Goal: Information Seeking & Learning: Learn about a topic

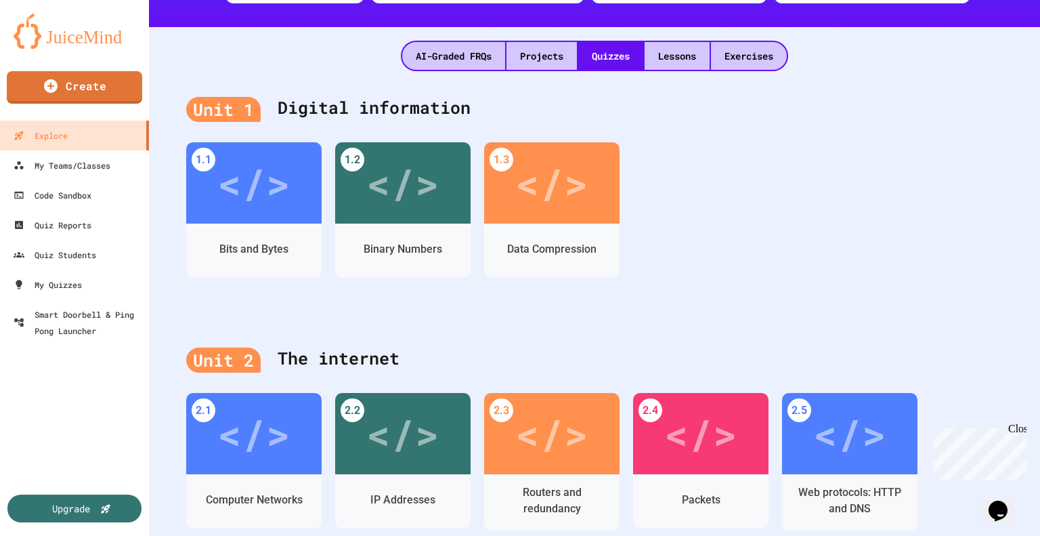
scroll to position [281, 0]
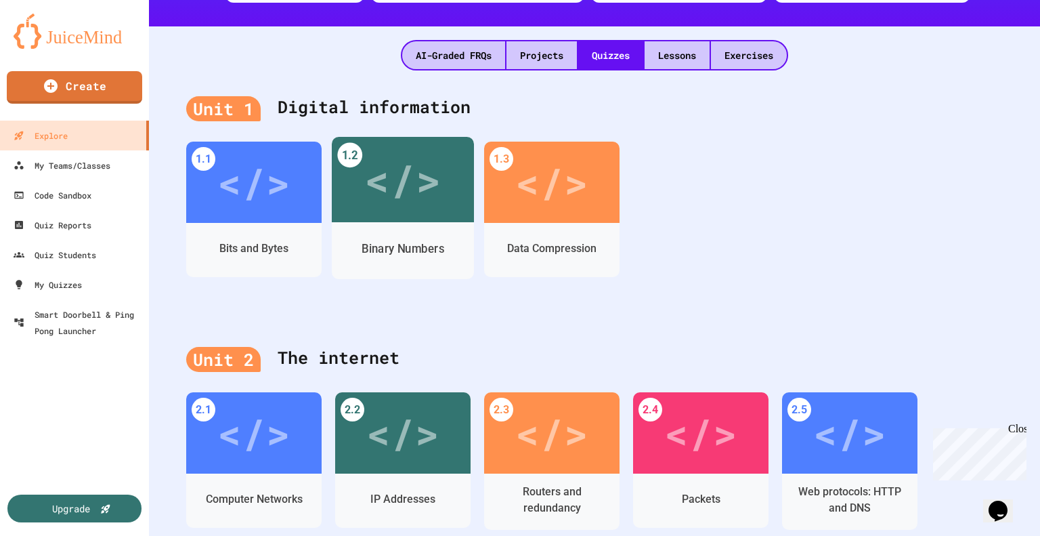
click at [372, 228] on div "Binary Numbers" at bounding box center [403, 250] width 142 height 57
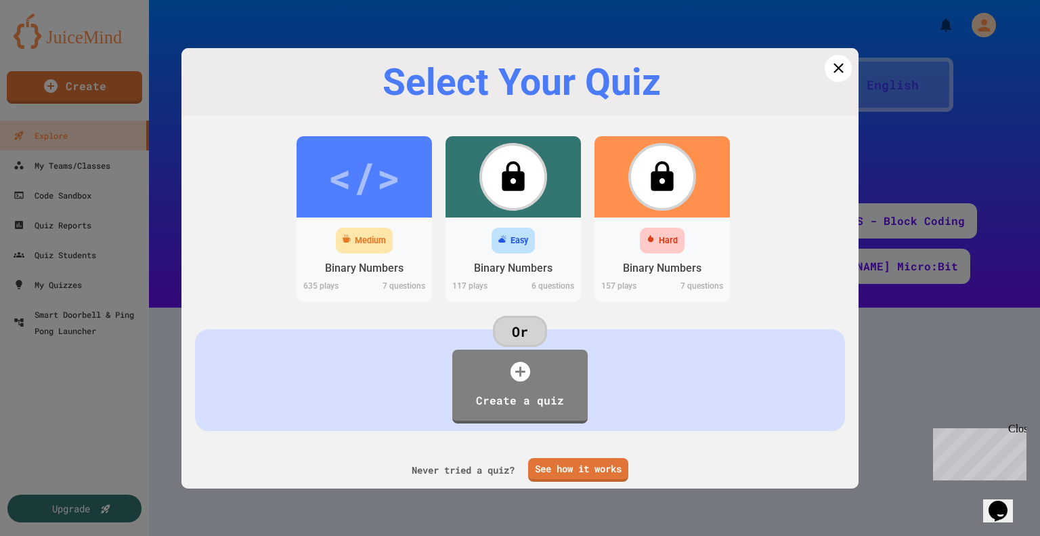
click at [372, 228] on div "Medium" at bounding box center [364, 241] width 57 height 26
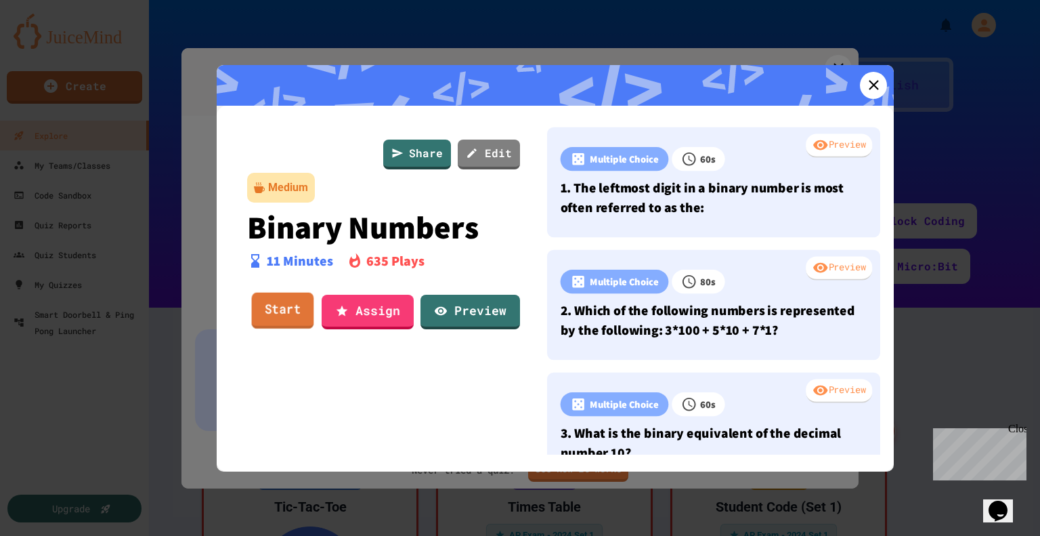
click at [310, 318] on link "Start" at bounding box center [283, 311] width 62 height 37
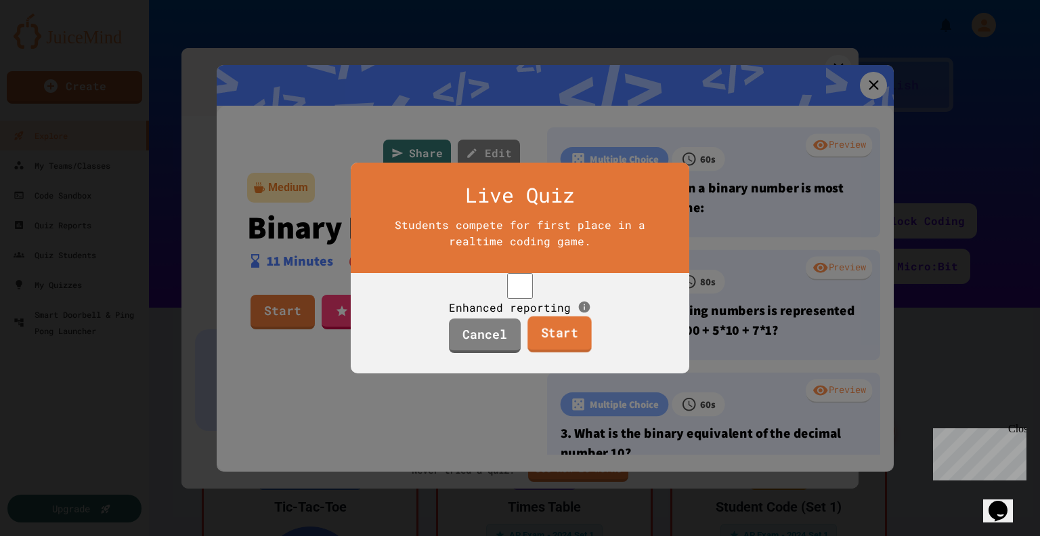
click at [531, 353] on link "Start" at bounding box center [559, 334] width 64 height 37
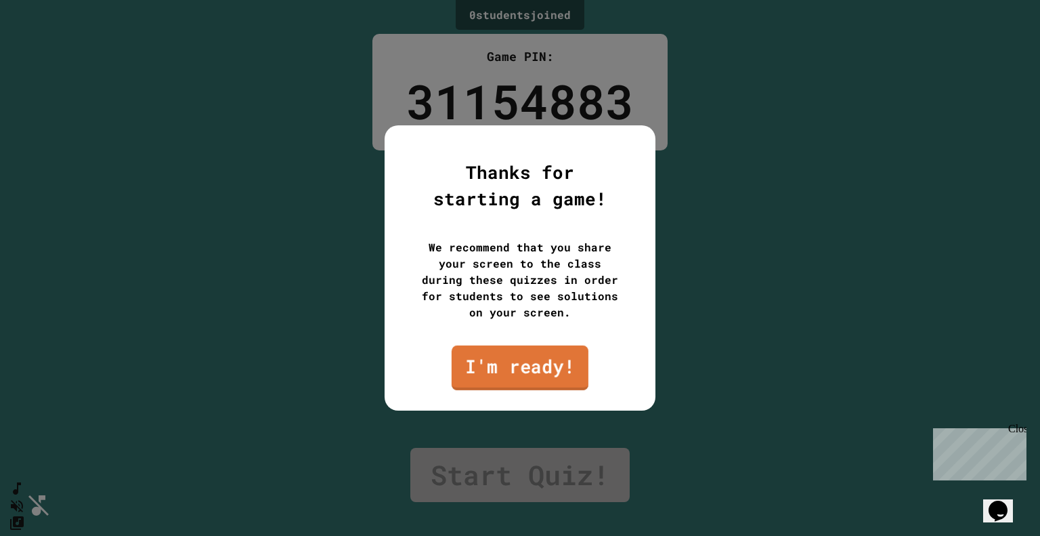
click at [520, 355] on link "I'm ready!" at bounding box center [520, 367] width 137 height 45
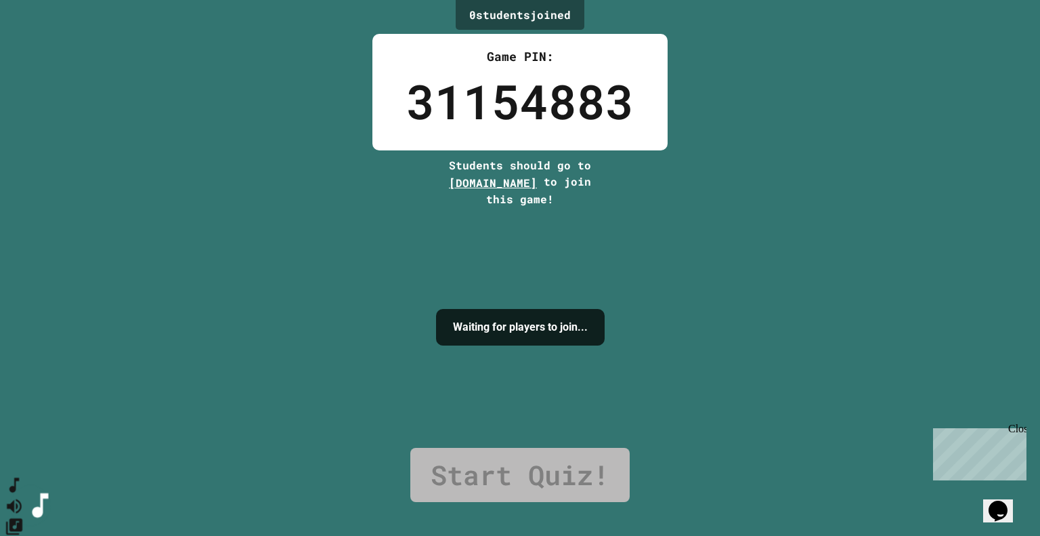
click at [24, 488] on button "SpeedDial basic example" at bounding box center [15, 485] width 20 height 20
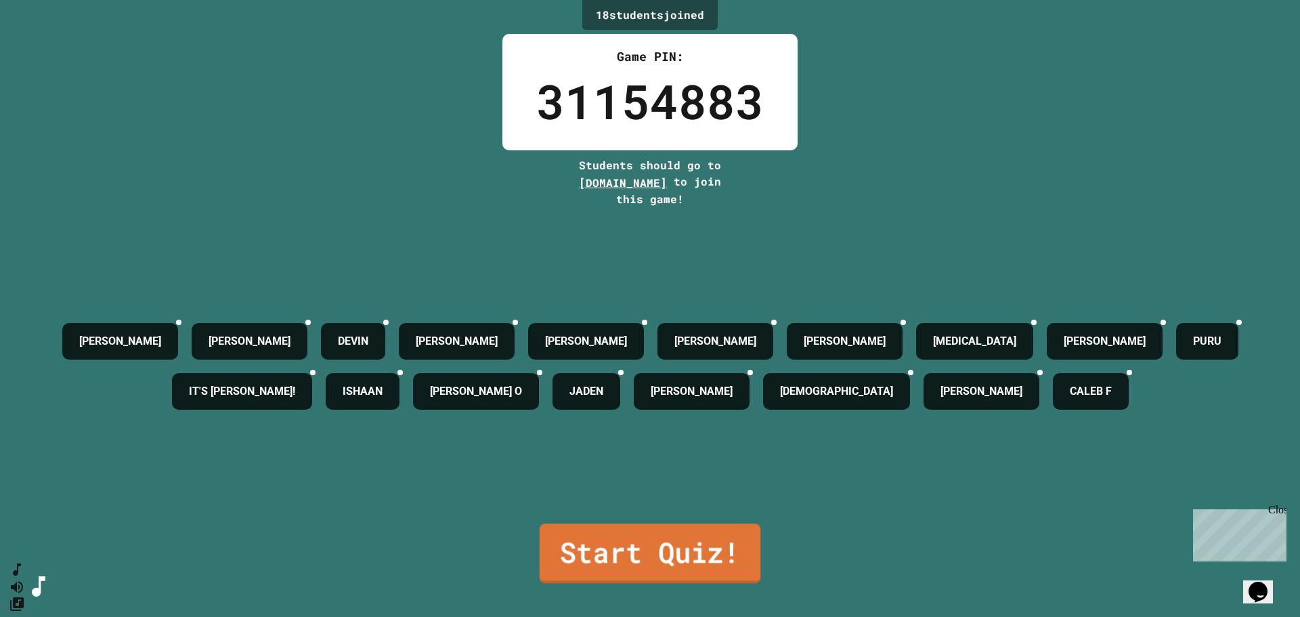
click at [566, 523] on link "Start Quiz!" at bounding box center [650, 553] width 221 height 60
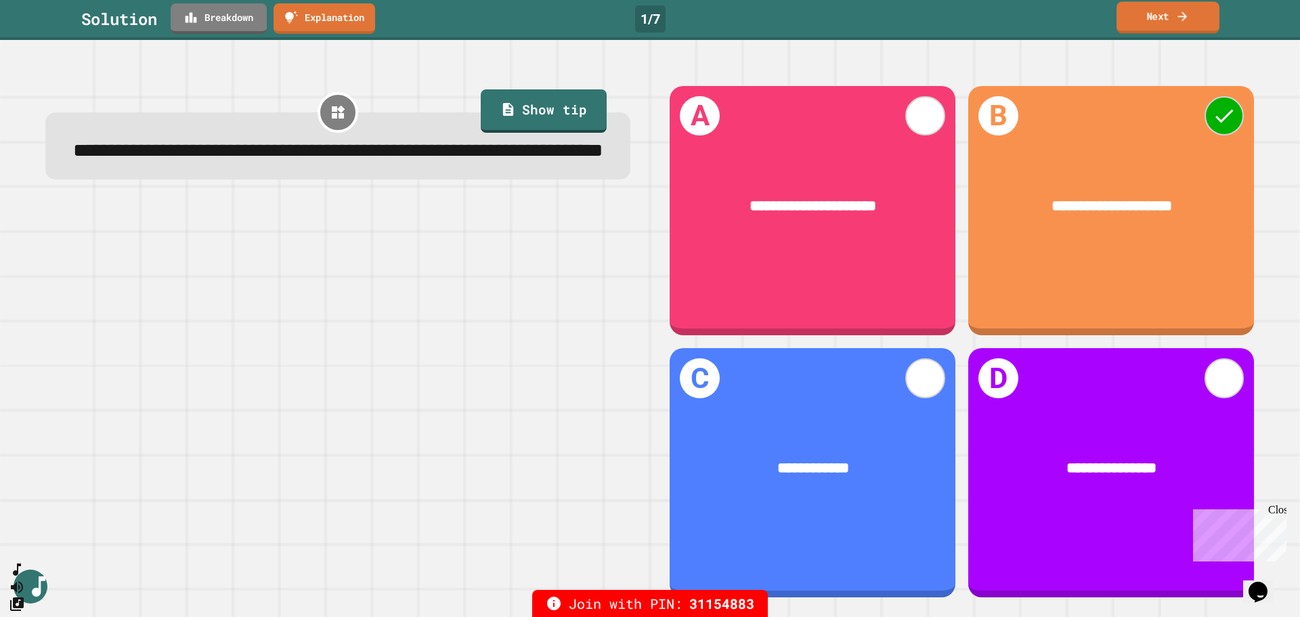
click at [1039, 15] on link "Next" at bounding box center [1168, 17] width 103 height 32
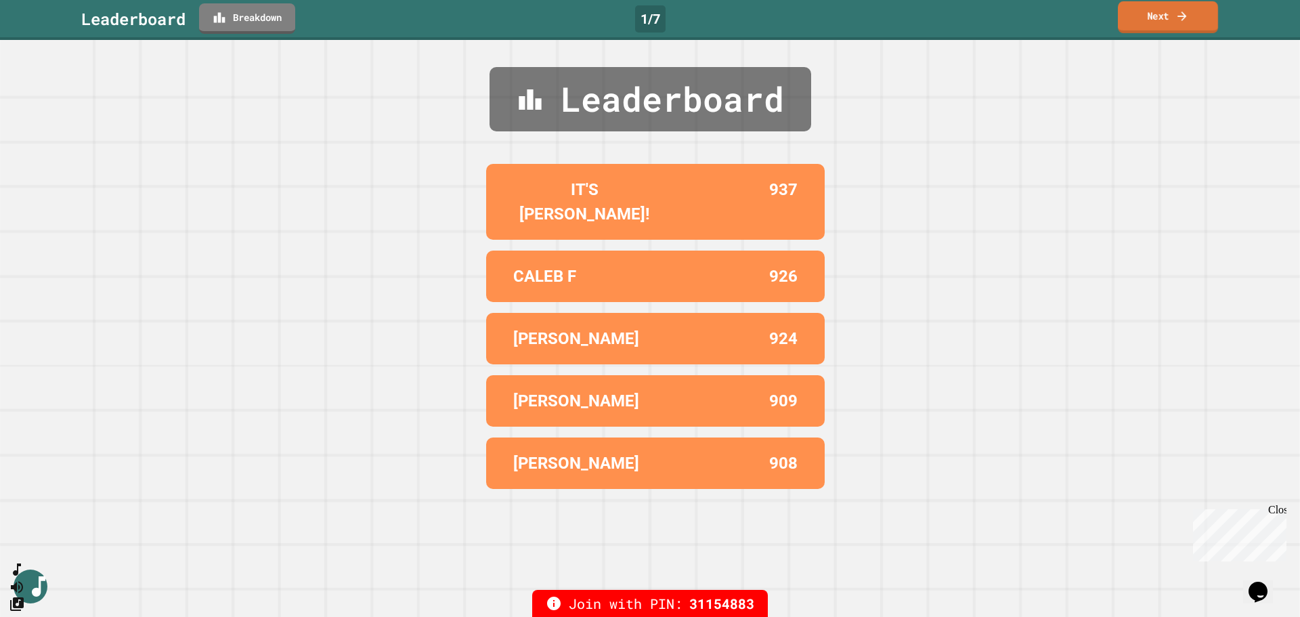
click at [1039, 15] on link "Next" at bounding box center [1168, 17] width 100 height 32
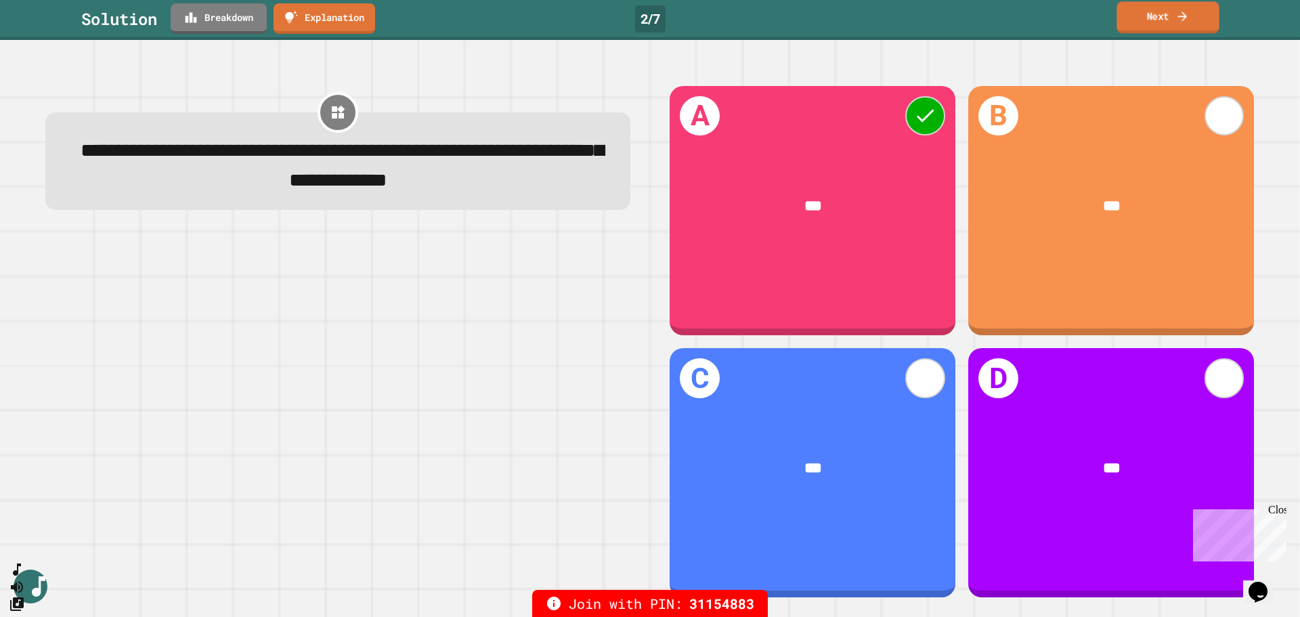
click at [1039, 28] on link "Next" at bounding box center [1168, 17] width 102 height 32
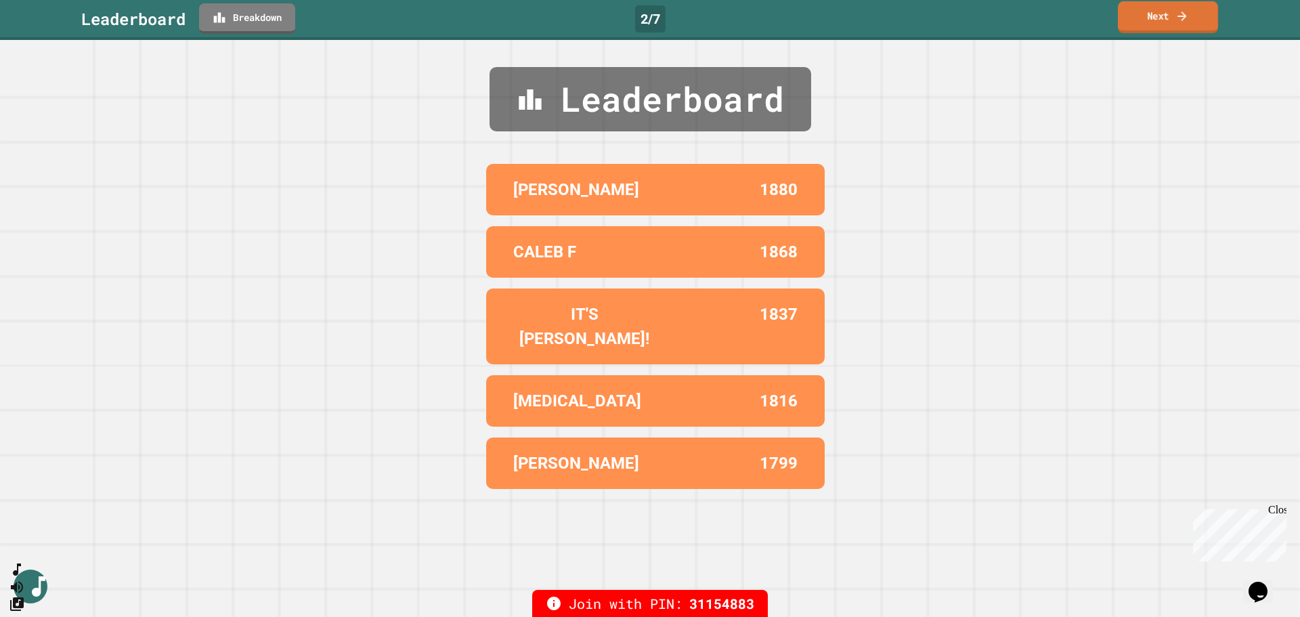
click at [1039, 28] on link "Next" at bounding box center [1168, 17] width 100 height 32
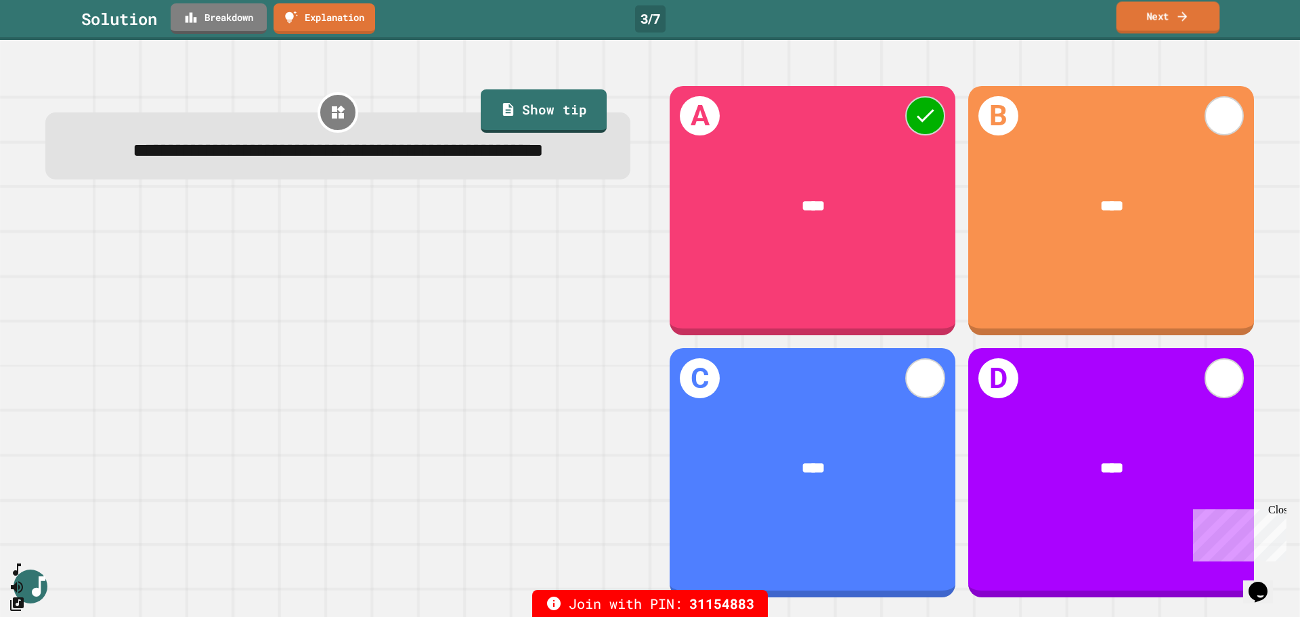
click at [1039, 16] on link "Next" at bounding box center [1169, 17] width 104 height 32
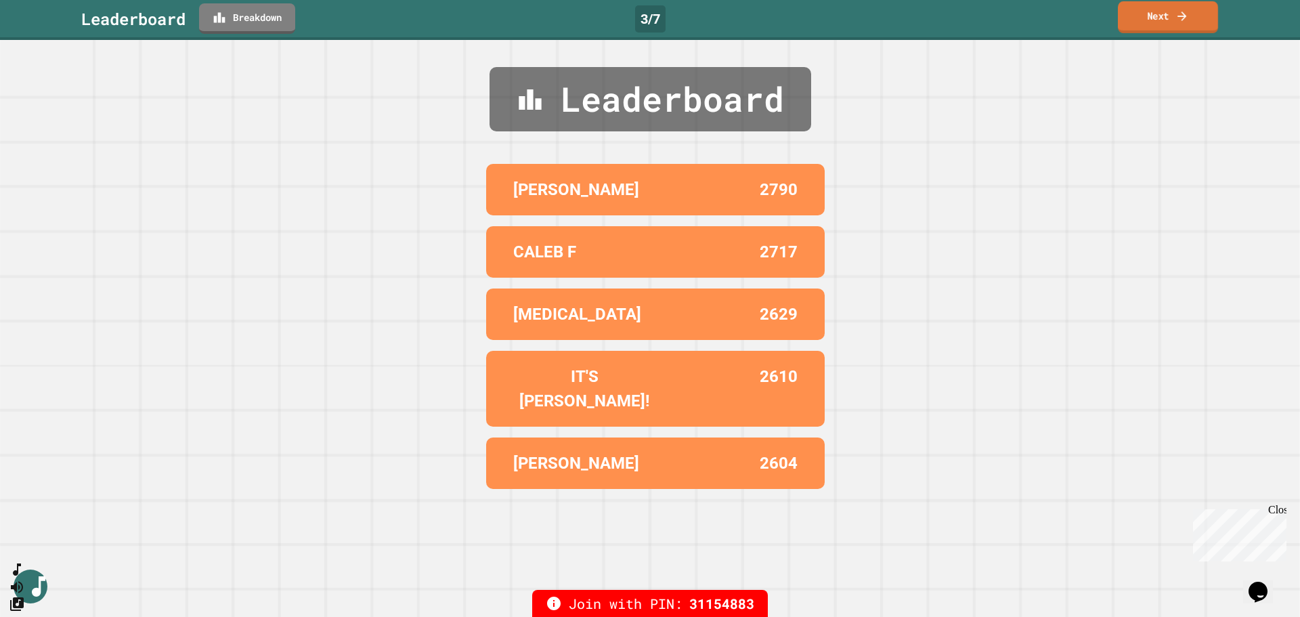
click at [1039, 16] on link "Next" at bounding box center [1168, 17] width 100 height 32
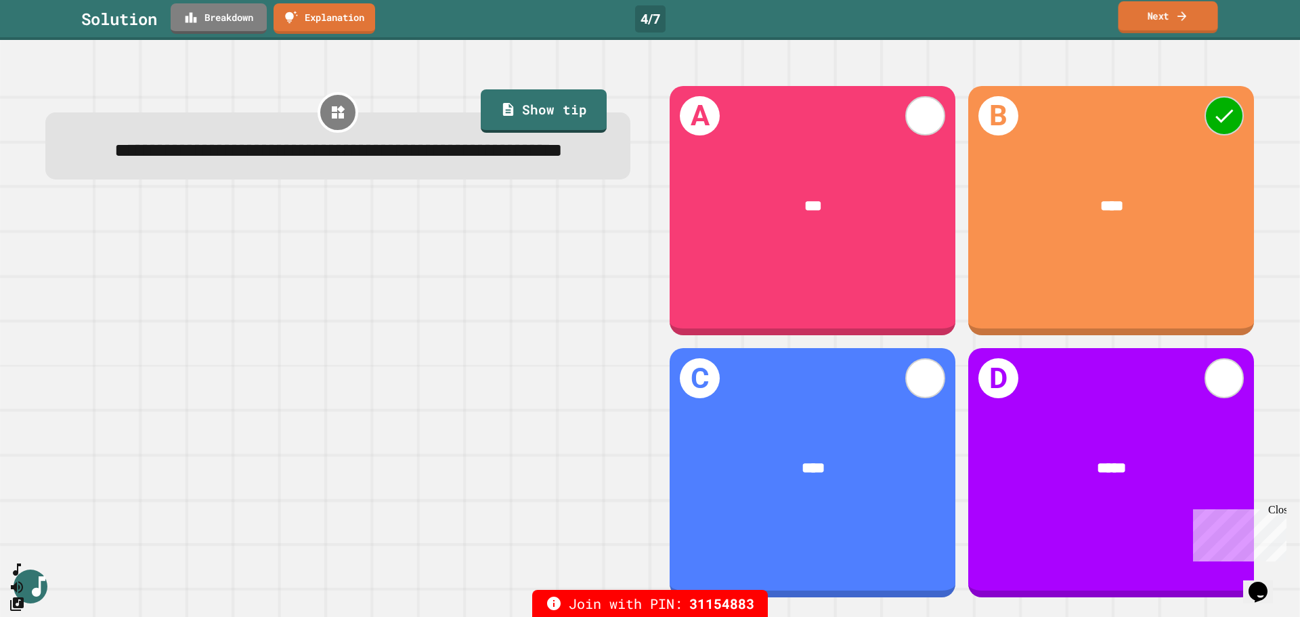
click at [1039, 28] on link "Next" at bounding box center [1168, 17] width 100 height 32
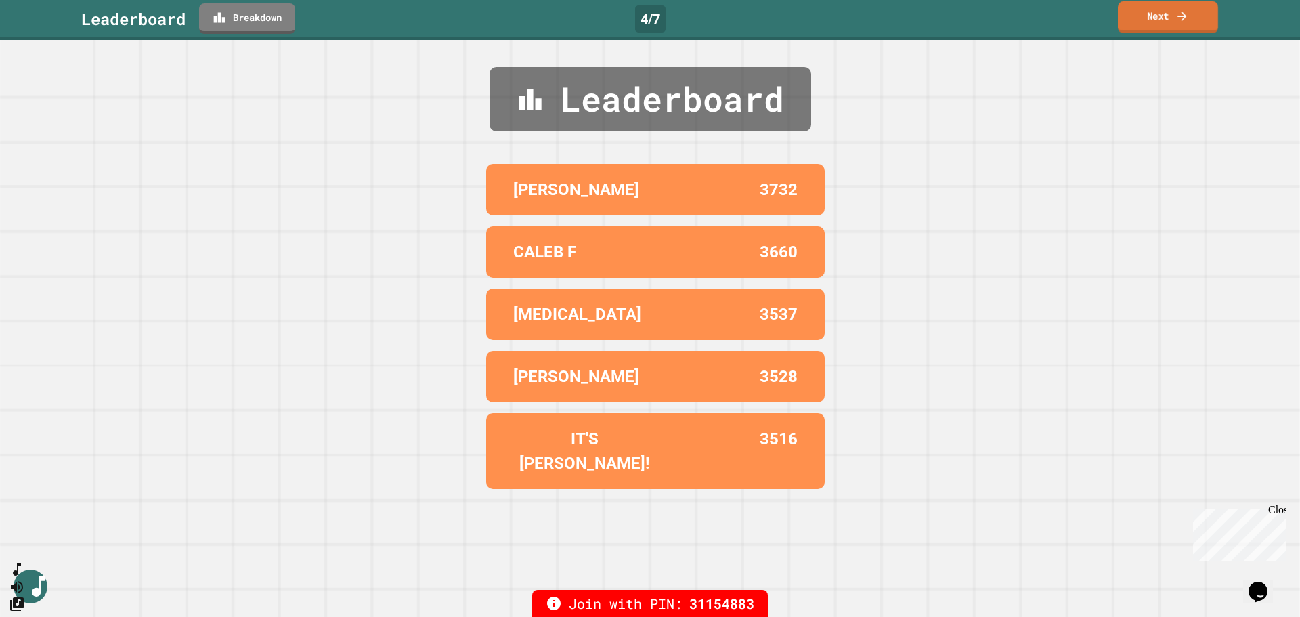
click at [1039, 28] on link "Next" at bounding box center [1168, 17] width 100 height 32
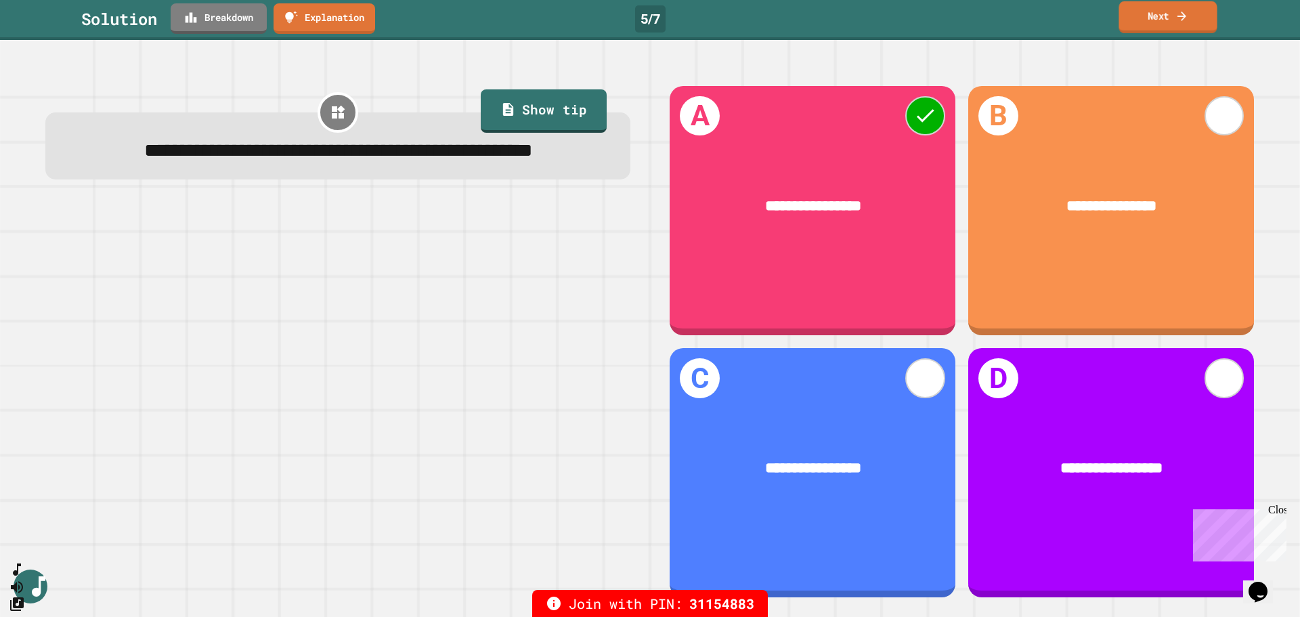
click at [1039, 28] on link "Next" at bounding box center [1168, 17] width 98 height 32
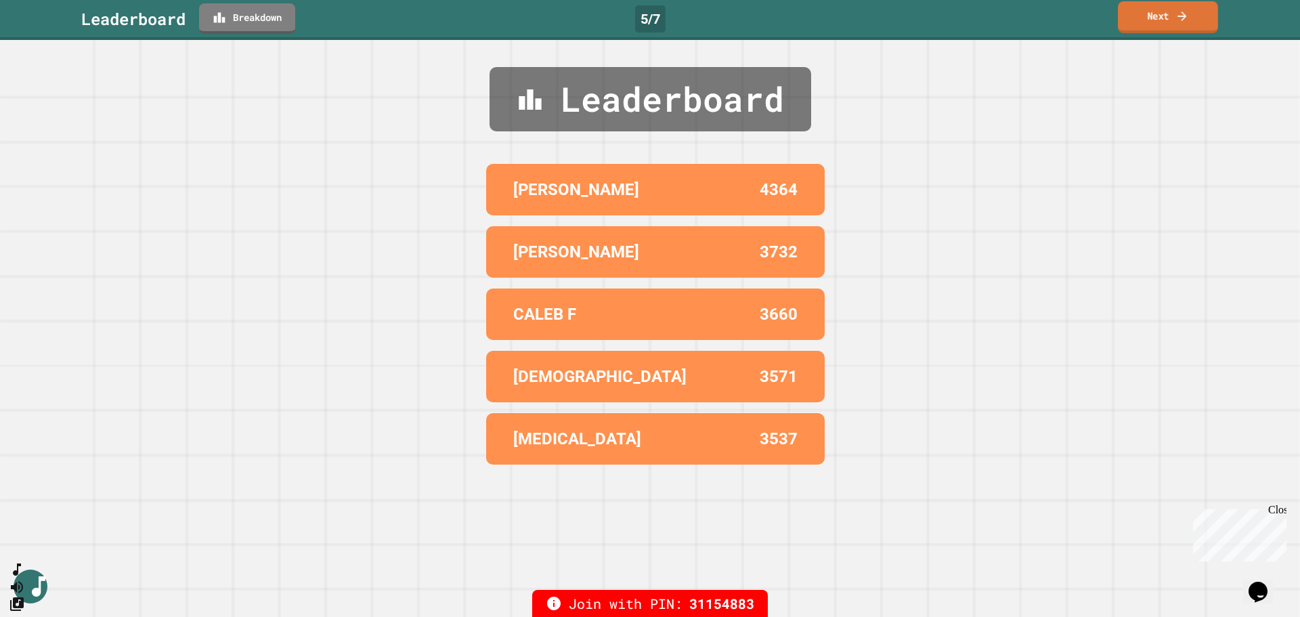
click at [1039, 28] on link "Next" at bounding box center [1168, 17] width 100 height 32
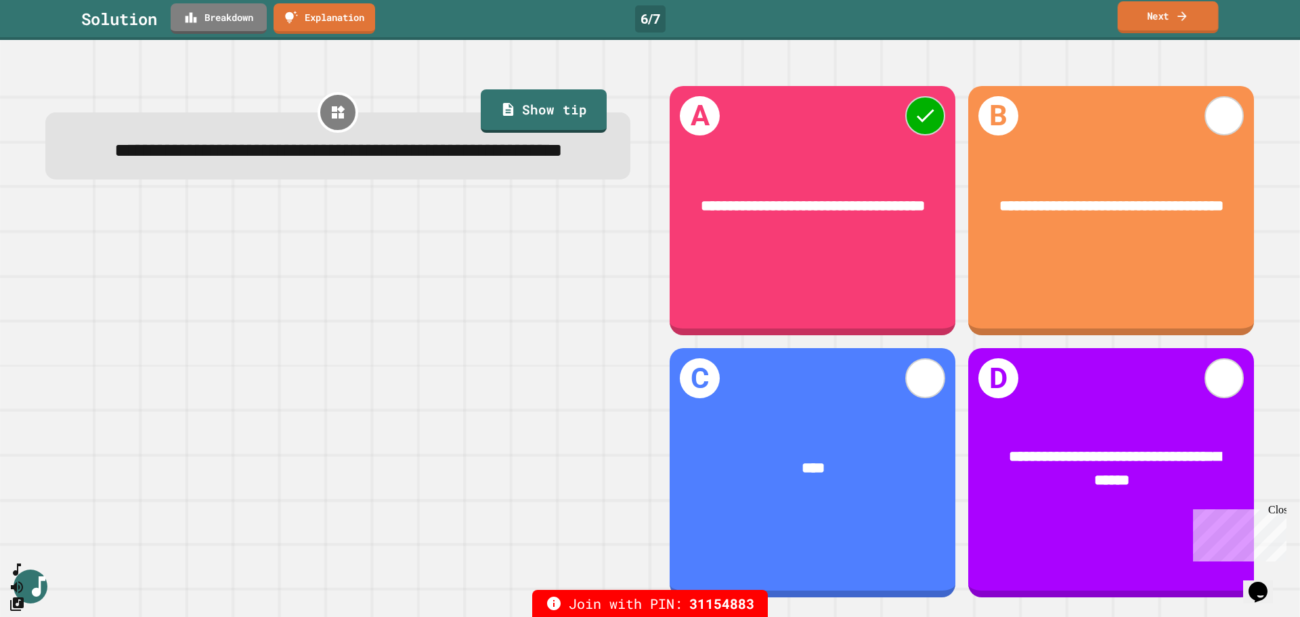
click at [1039, 14] on link "Next" at bounding box center [1168, 17] width 101 height 32
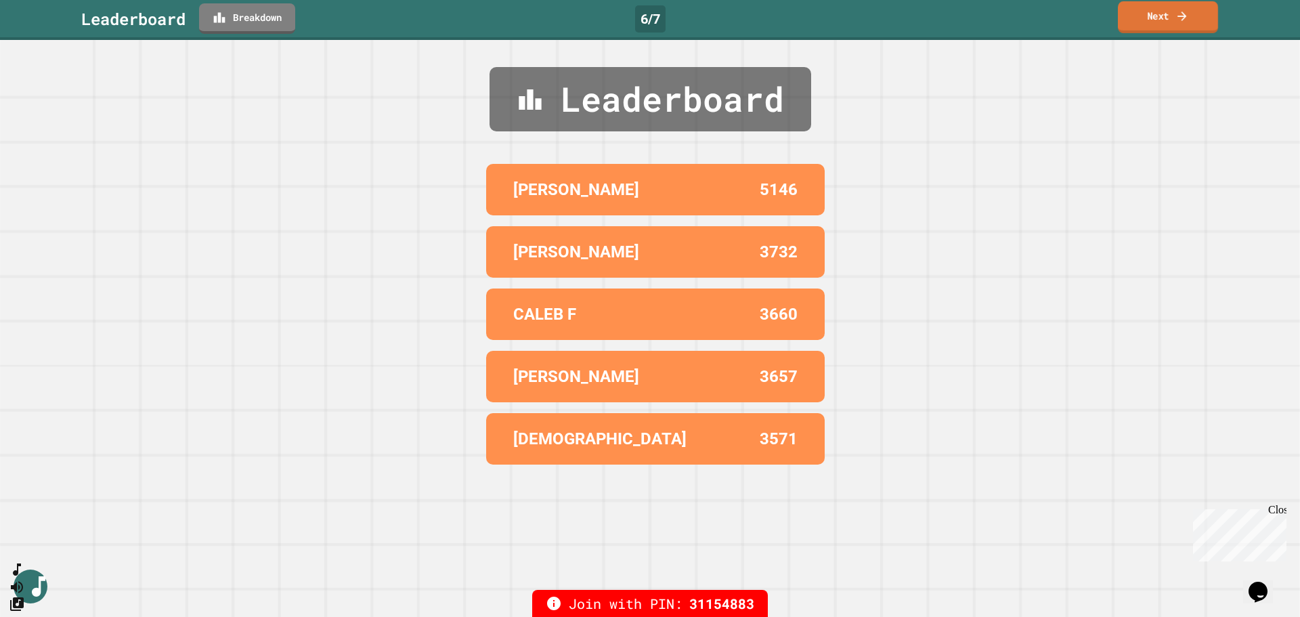
click at [1039, 14] on link "Next" at bounding box center [1168, 17] width 100 height 32
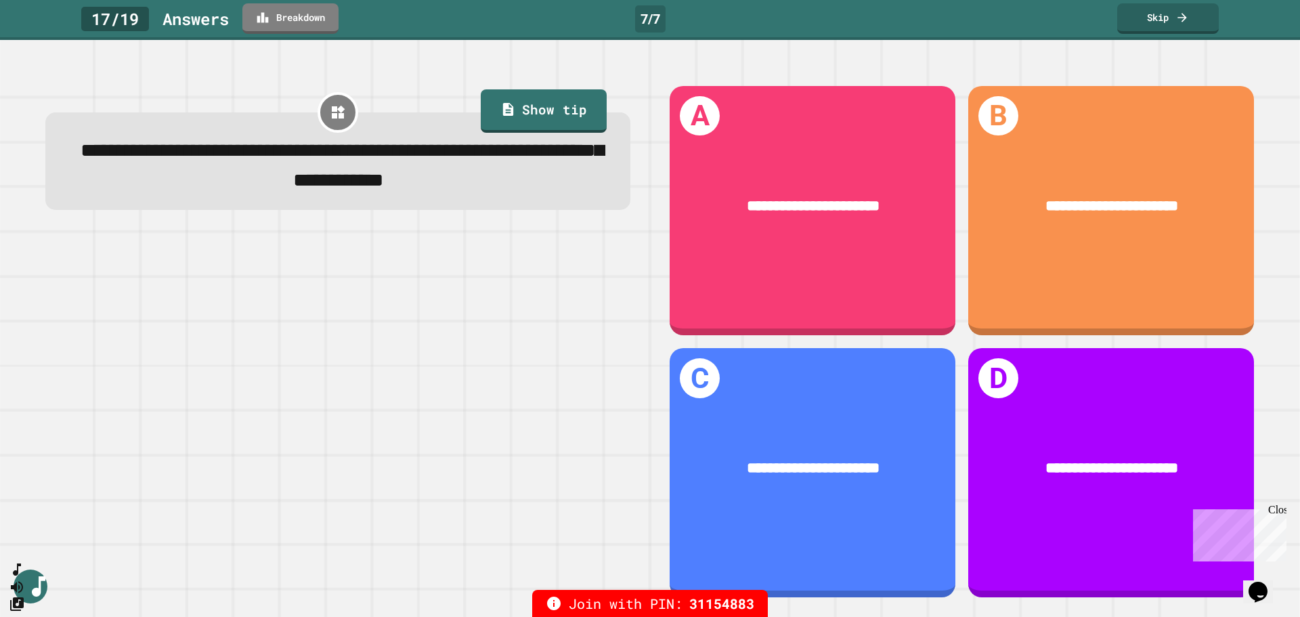
click at [645, 16] on div "7 / 7" at bounding box center [650, 18] width 30 height 27
click at [743, 12] on div "17 / 19 Answer s Breakdown 7 / 7 Skip" at bounding box center [650, 18] width 1300 height 30
